Goal: Information Seeking & Learning: Learn about a topic

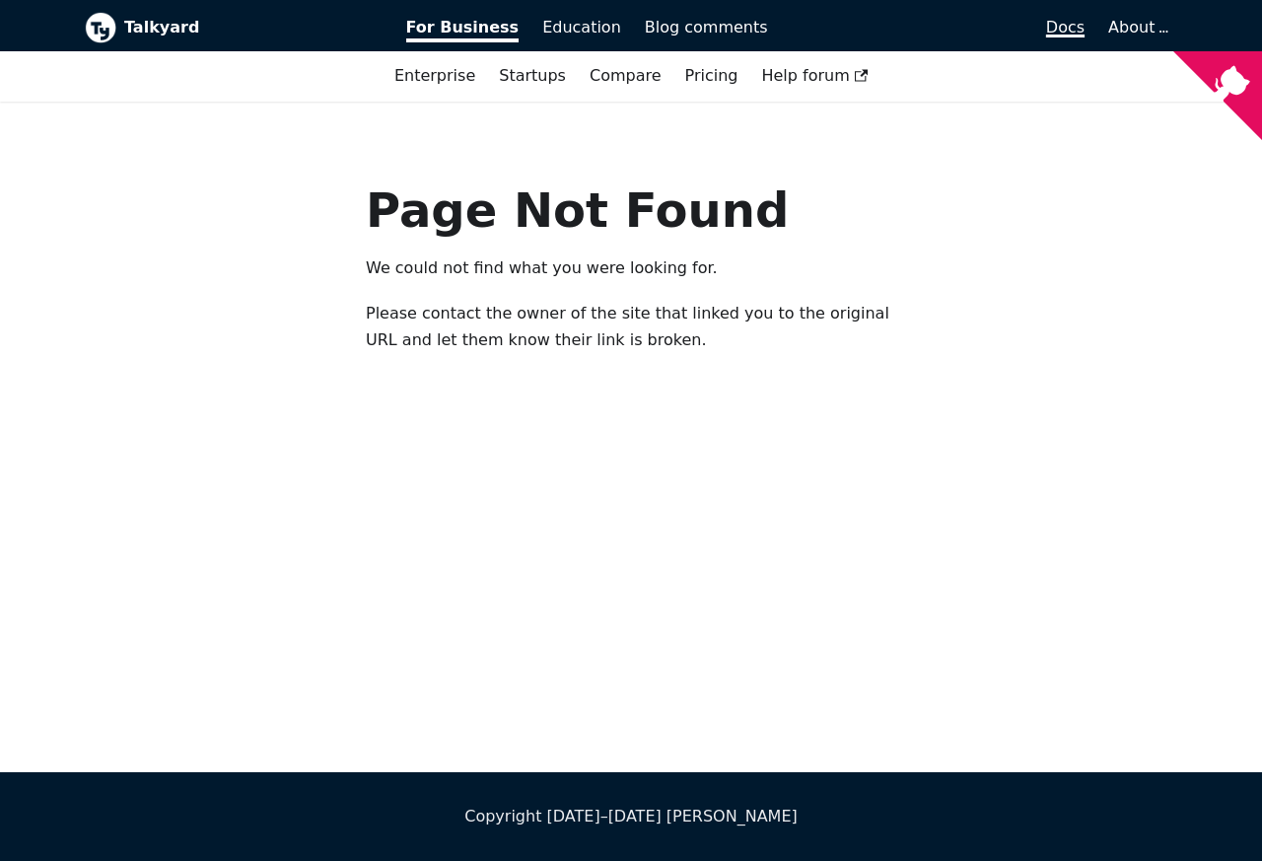
click at [1065, 28] on span "Docs" at bounding box center [1065, 27] width 38 height 19
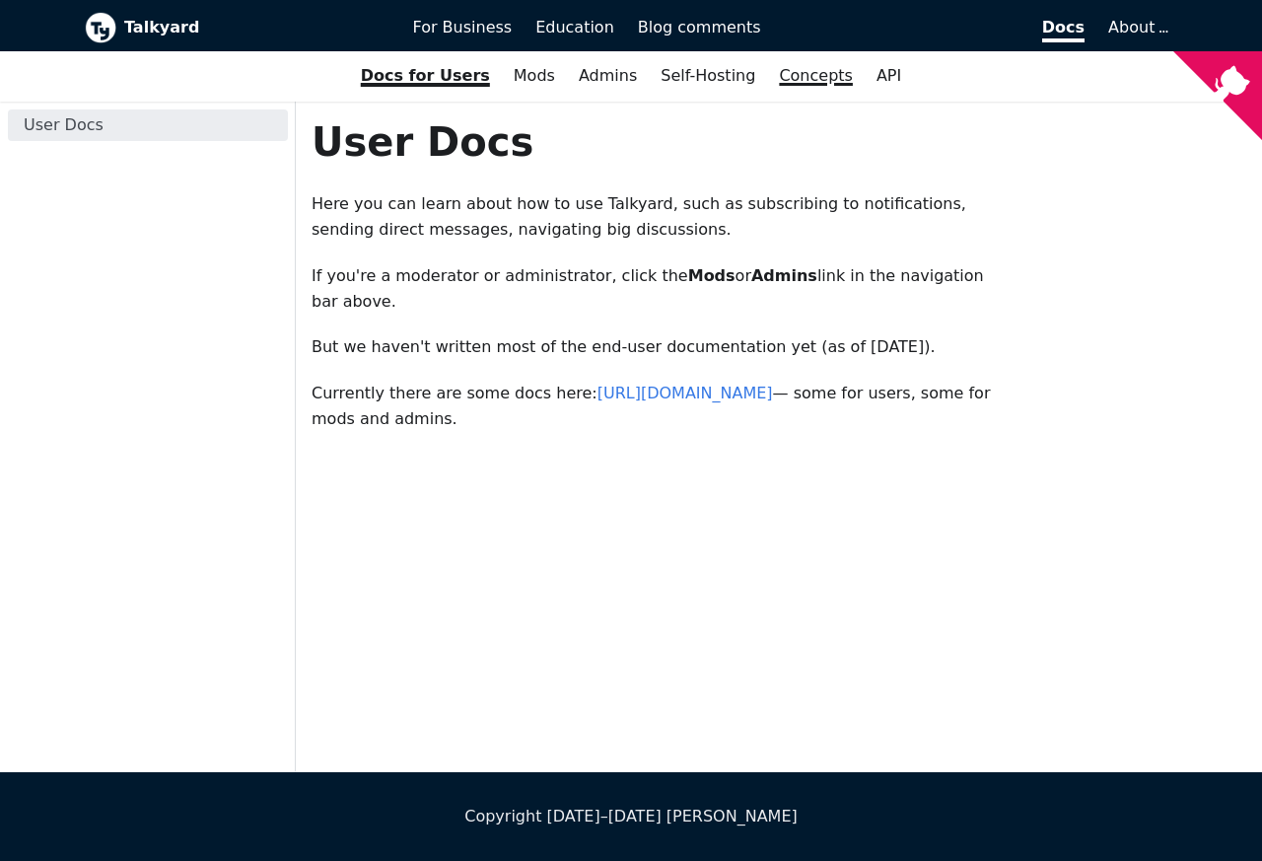
click at [795, 74] on link "Concepts" at bounding box center [816, 76] width 98 height 34
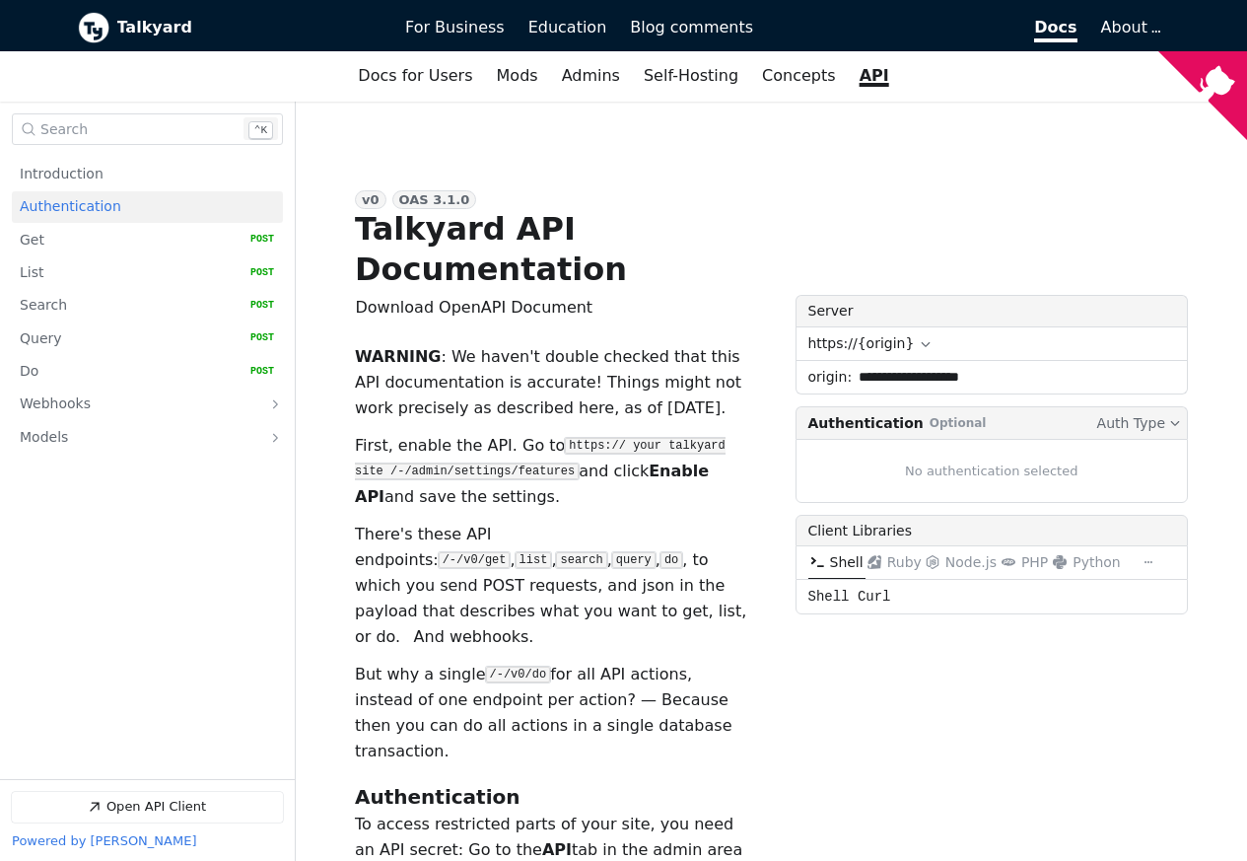
click at [102, 131] on span "Open Search Search" at bounding box center [139, 129] width 199 height 14
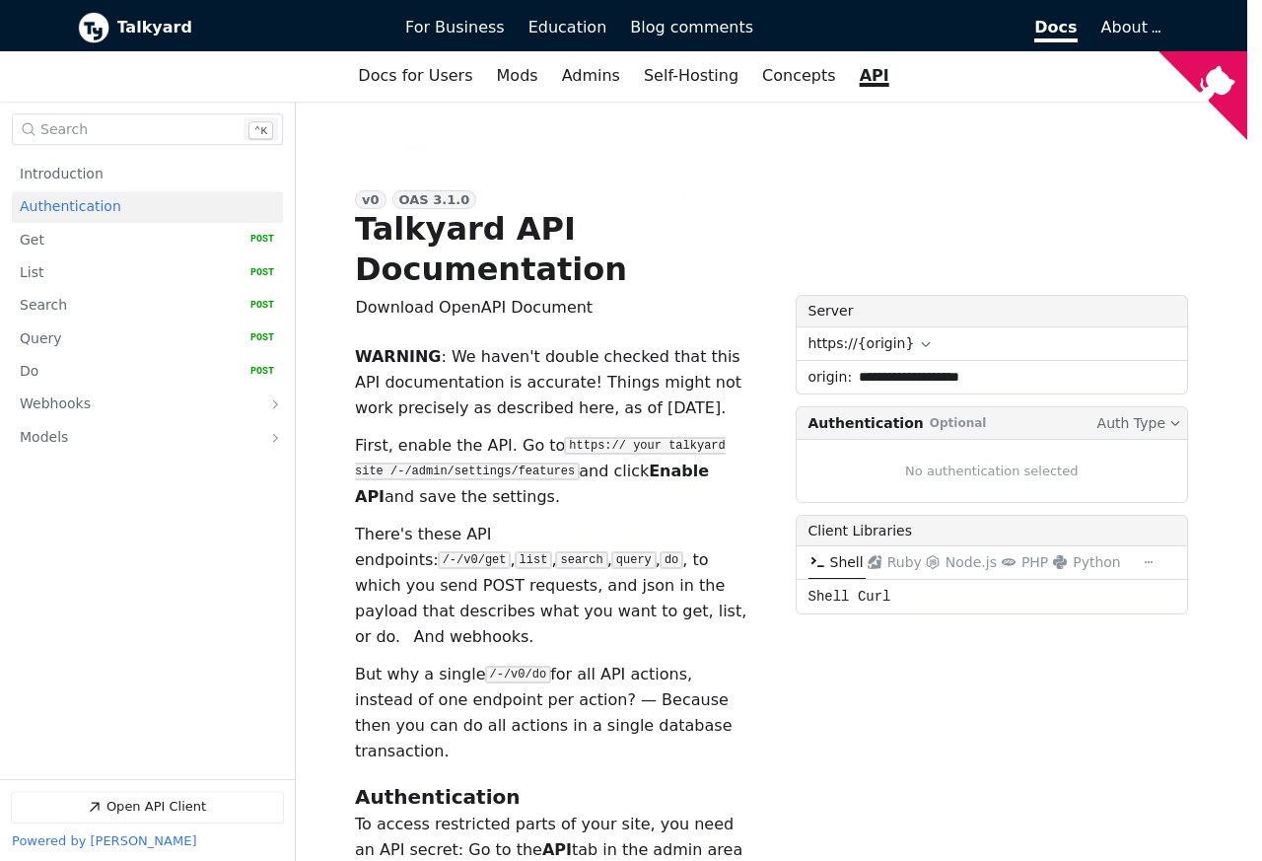
type input "****"
